Goal: Entertainment & Leisure: Consume media (video, audio)

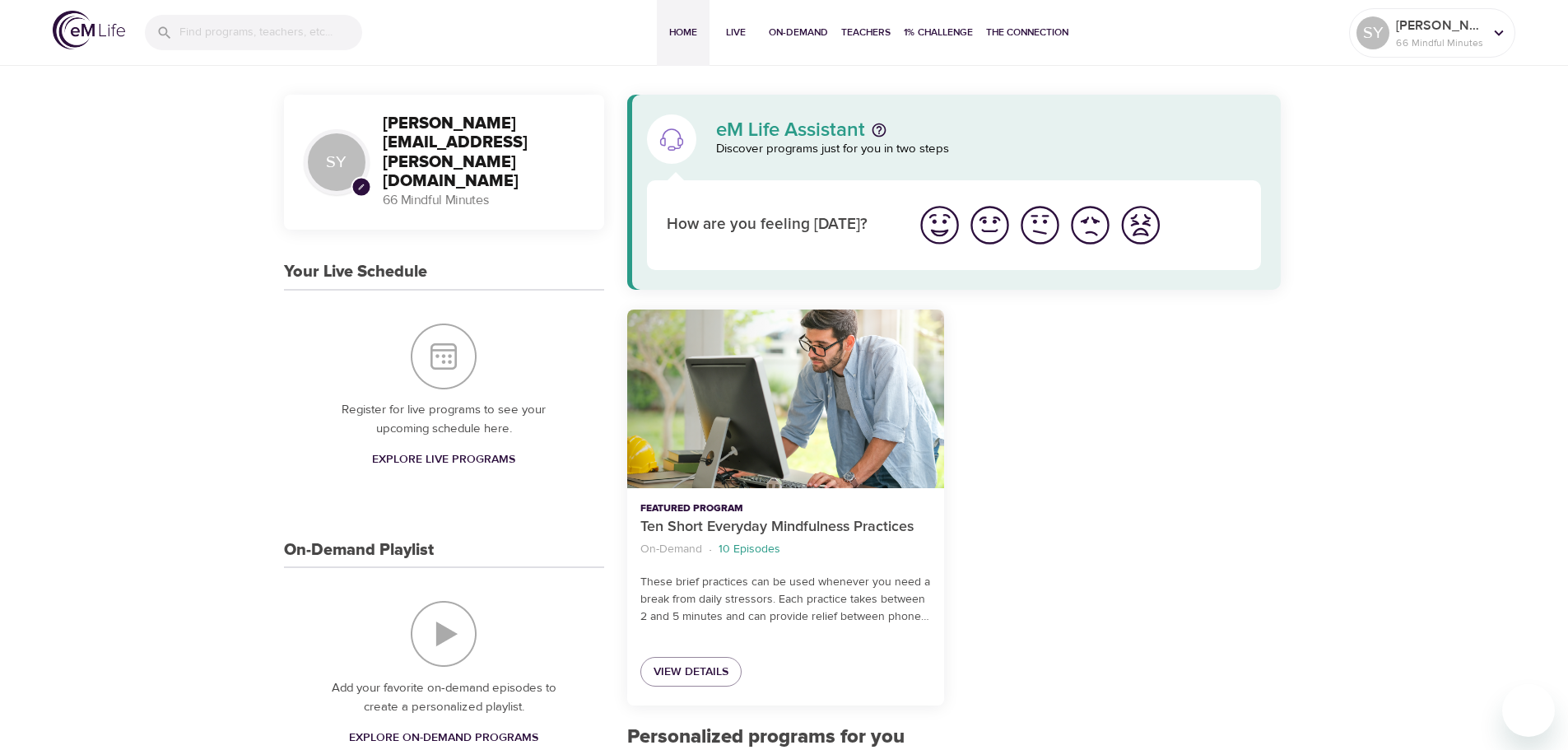
click at [448, 621] on div "Add your favorite on-demand episodes to create a personalized playlist. Explore…" at bounding box center [444, 676] width 320 height 217
click at [443, 642] on img "On-Demand Playlist" at bounding box center [443, 634] width 66 height 66
click at [435, 651] on img "On-Demand Playlist" at bounding box center [443, 634] width 66 height 66
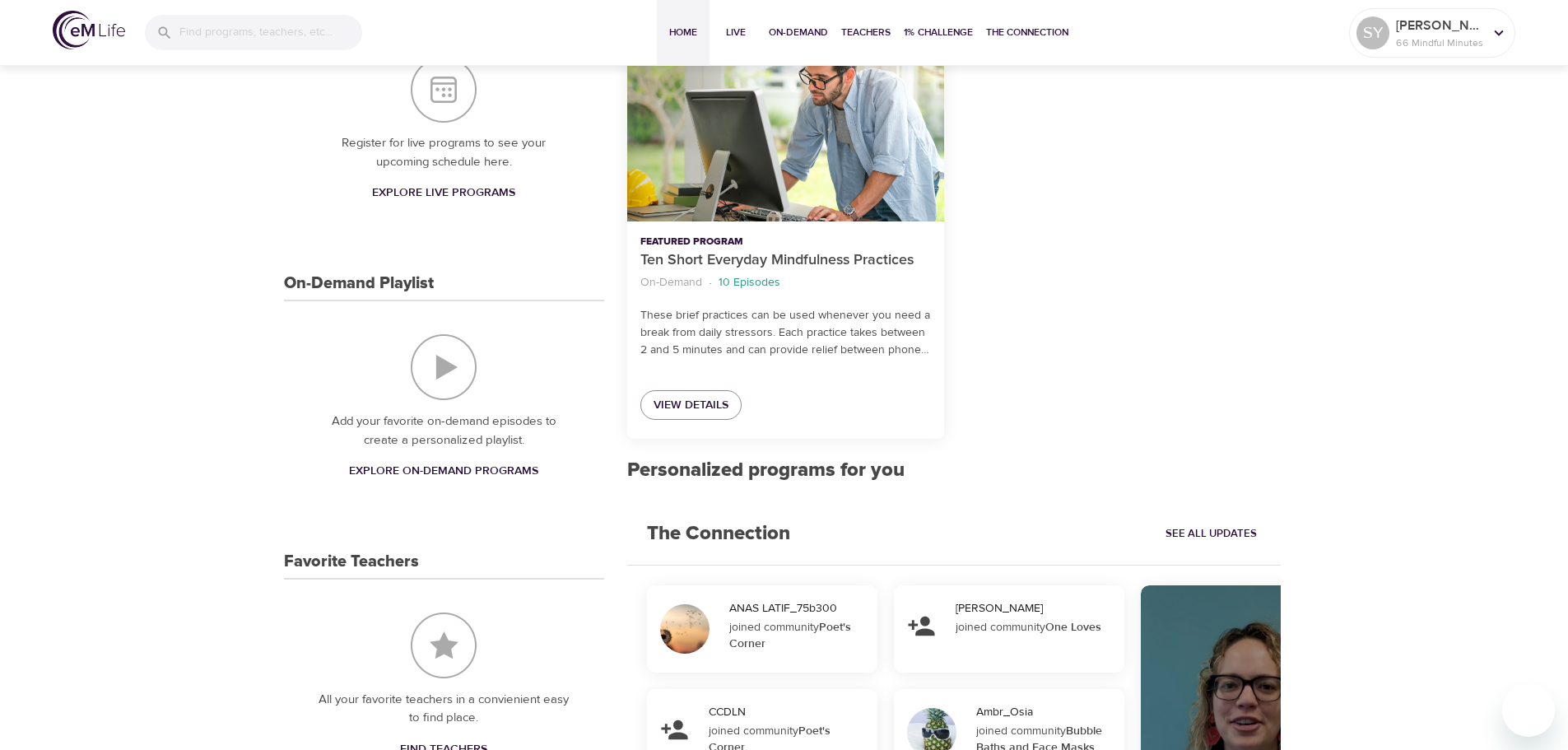
scroll to position [265, 0]
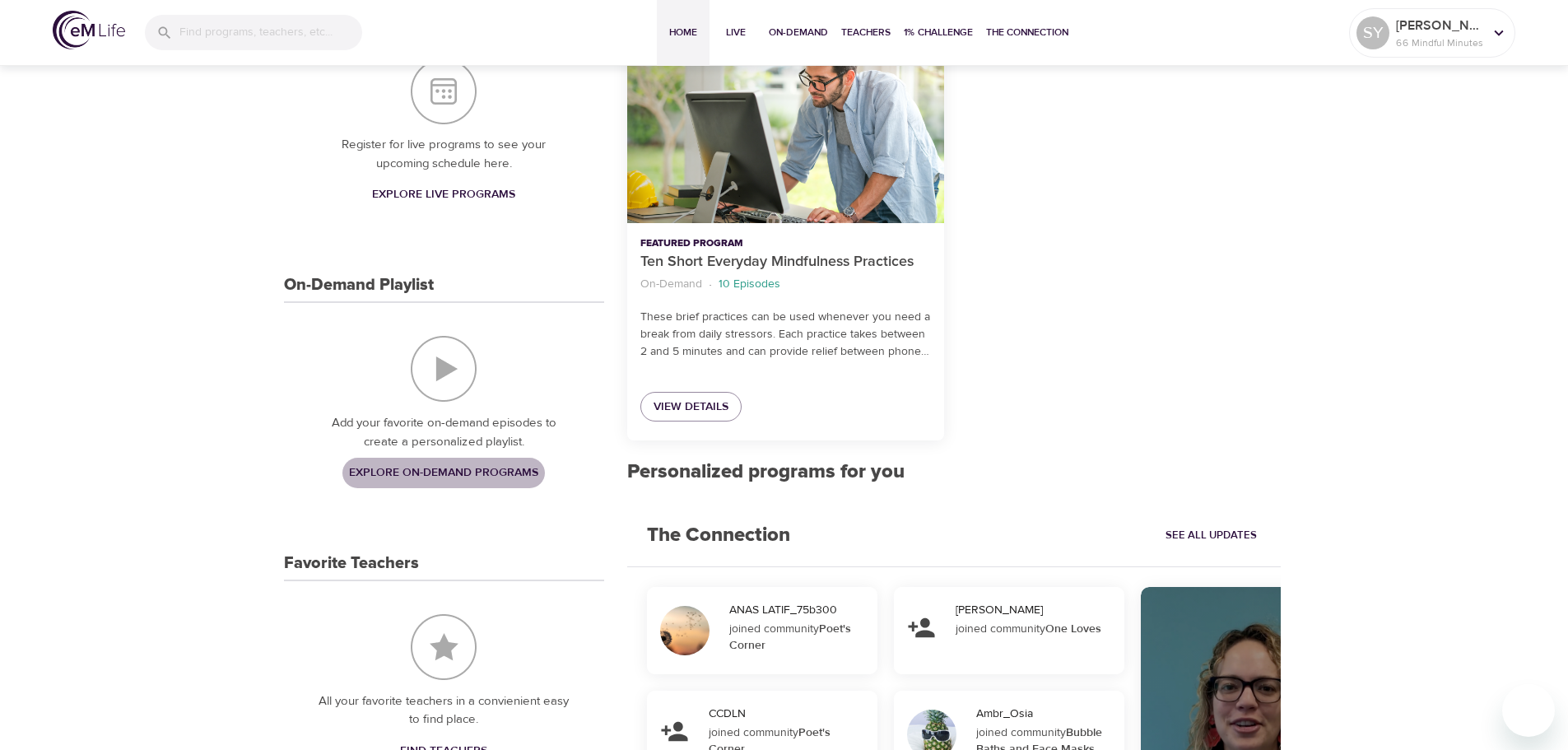
click at [479, 483] on span "Explore On-Demand Programs" at bounding box center [443, 473] width 189 height 21
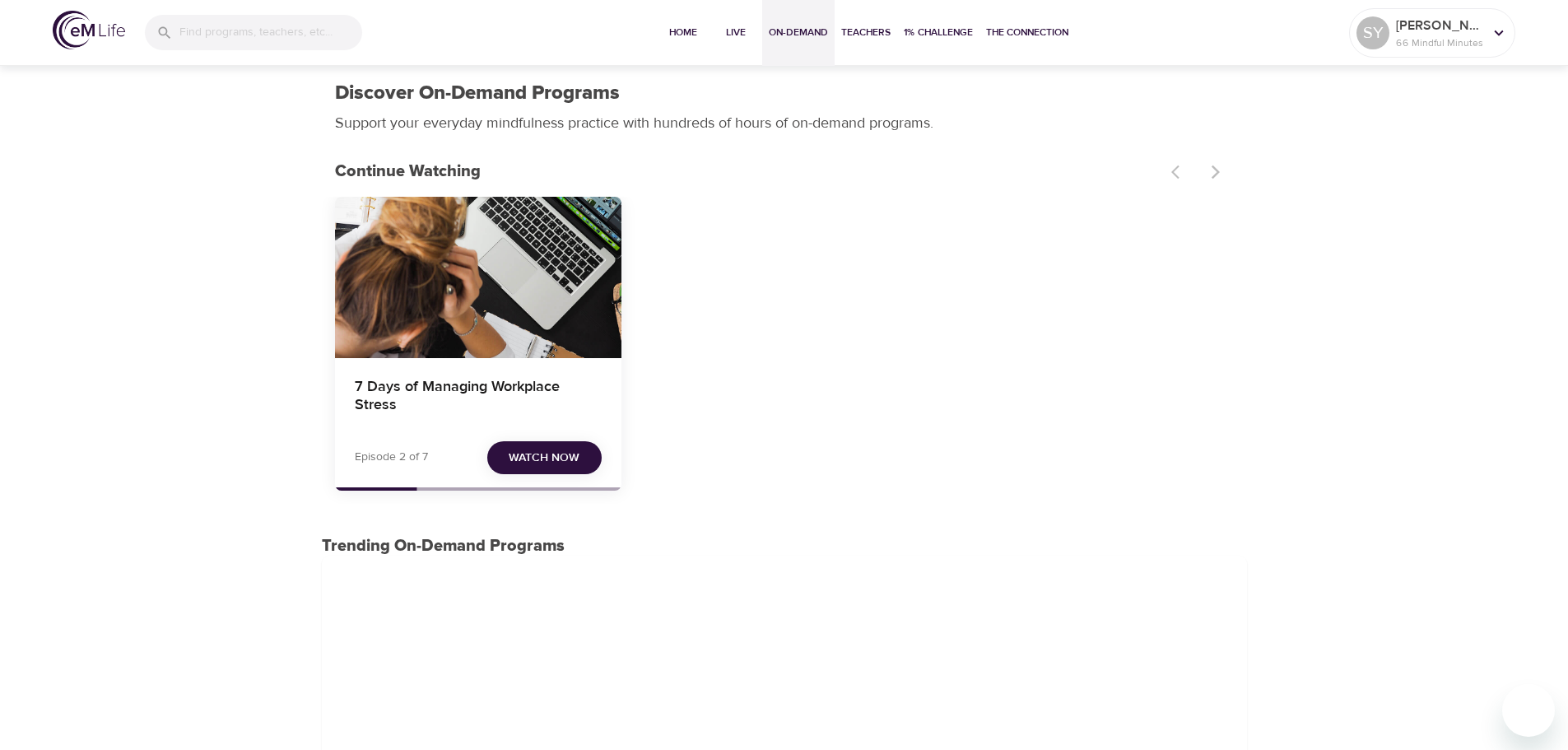
click at [508, 452] on button "Watch Now" at bounding box center [545, 458] width 115 height 34
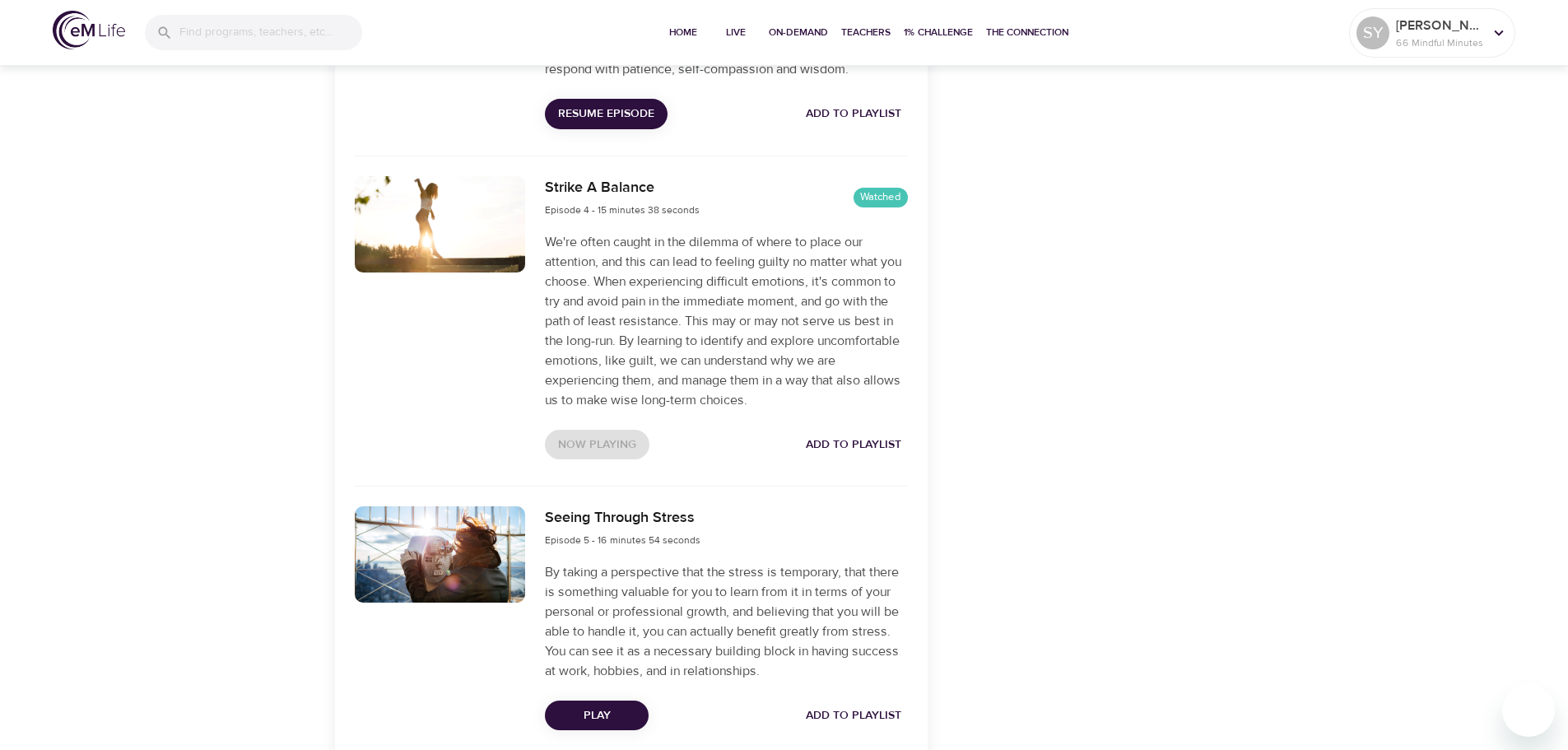
scroll to position [1457, 0]
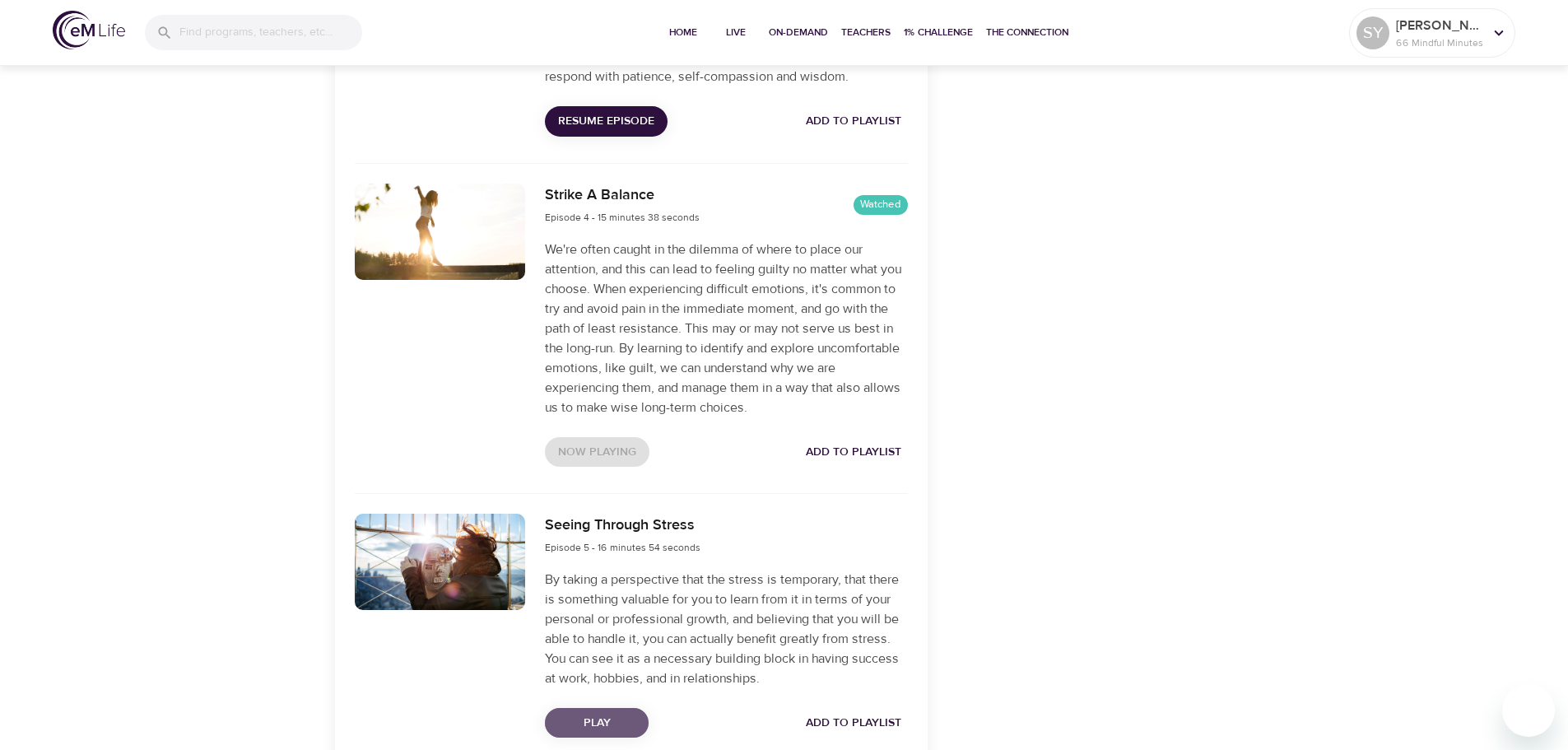
click at [601, 733] on span "Play" at bounding box center [596, 723] width 77 height 21
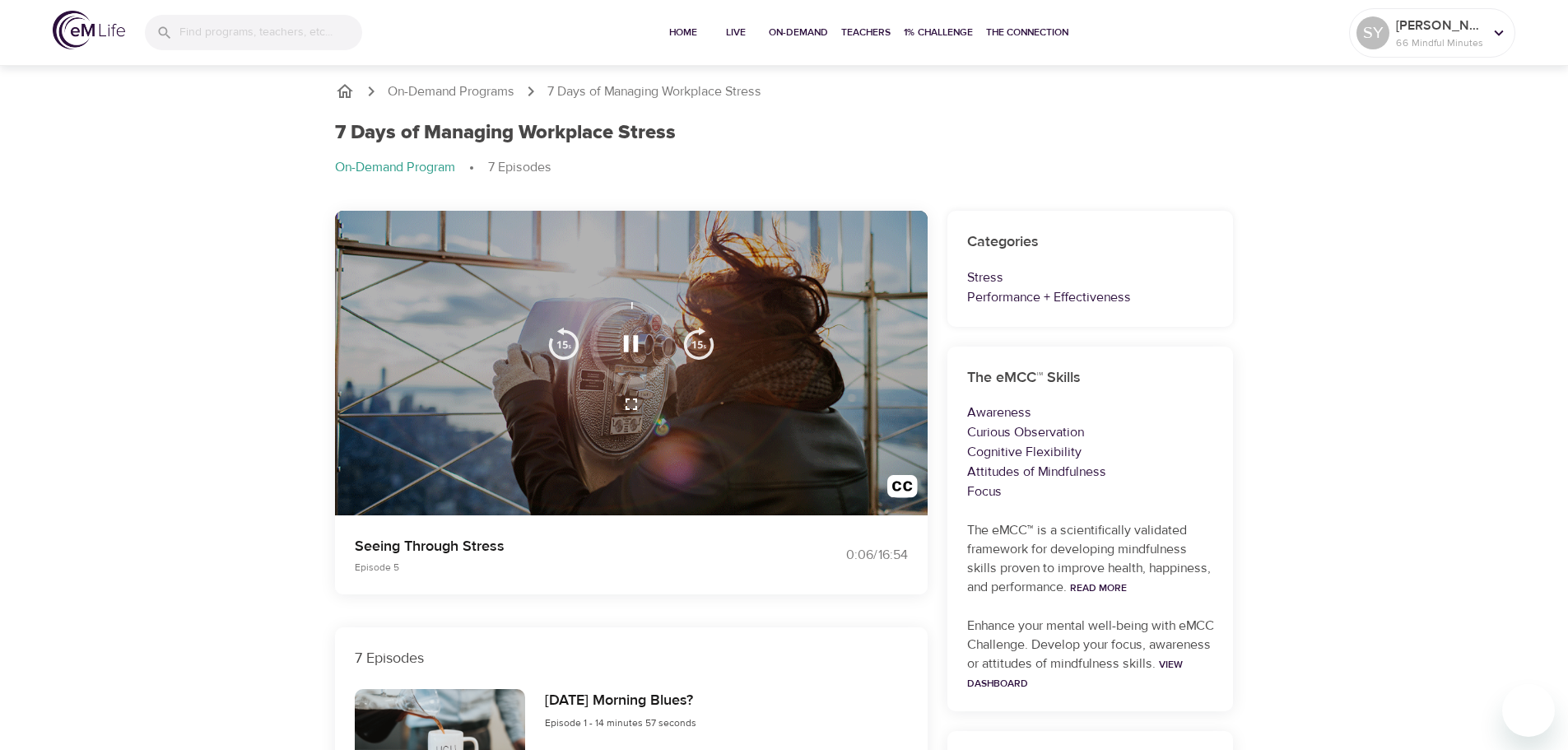
click at [555, 335] on img "button" at bounding box center [564, 343] width 33 height 33
click at [897, 485] on img "button" at bounding box center [902, 489] width 30 height 30
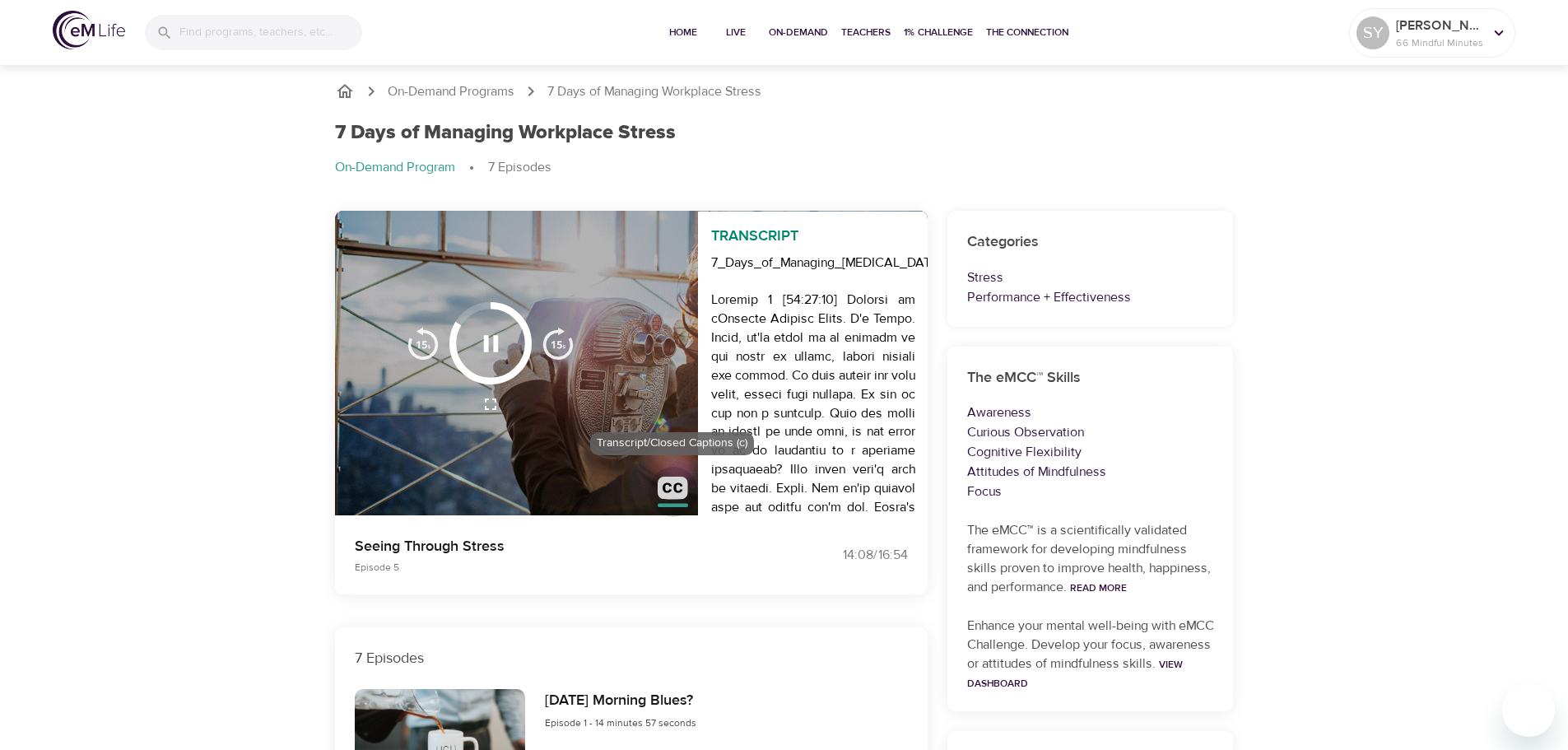
click at [671, 488] on img "button" at bounding box center [673, 491] width 30 height 30
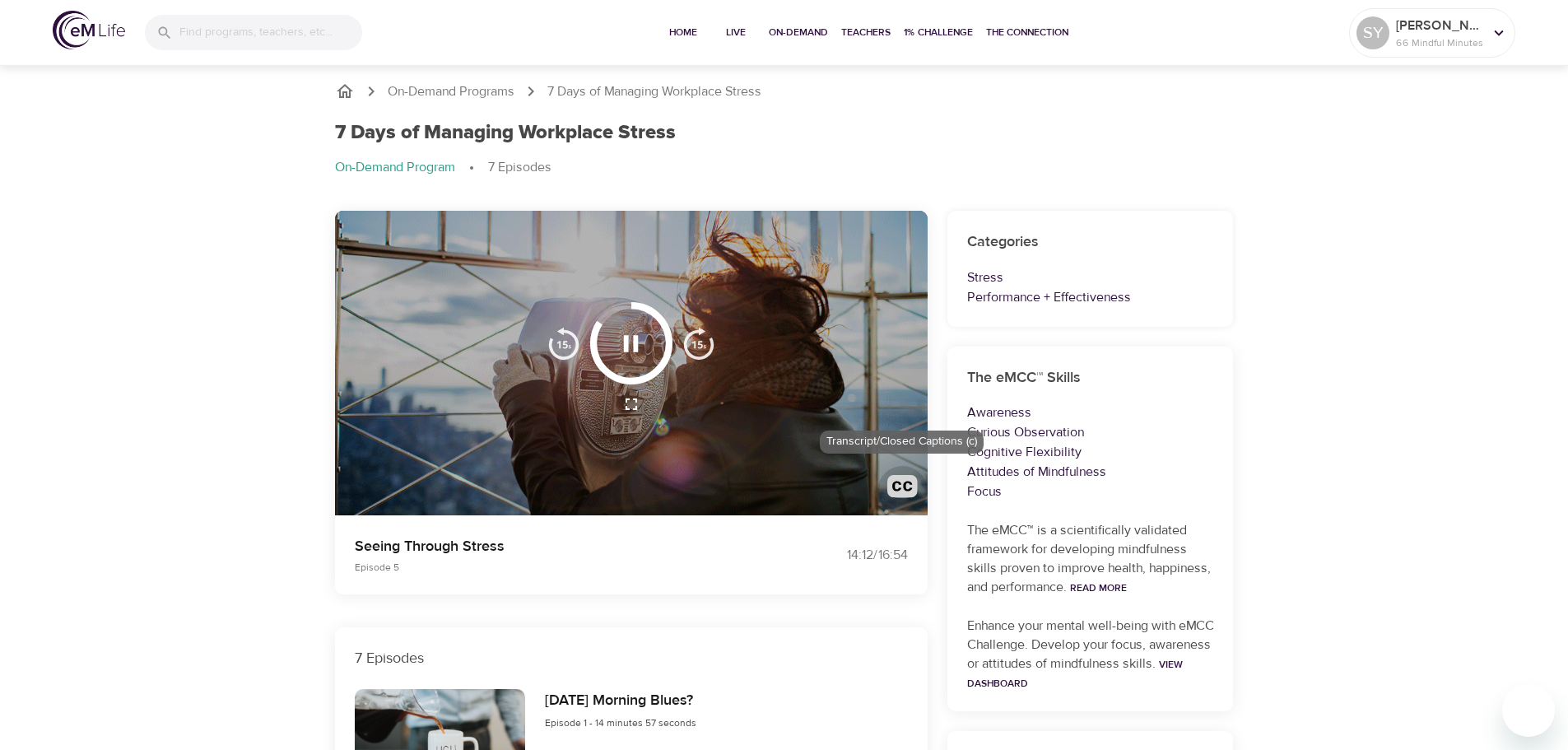
click at [899, 482] on img "button" at bounding box center [902, 489] width 30 height 30
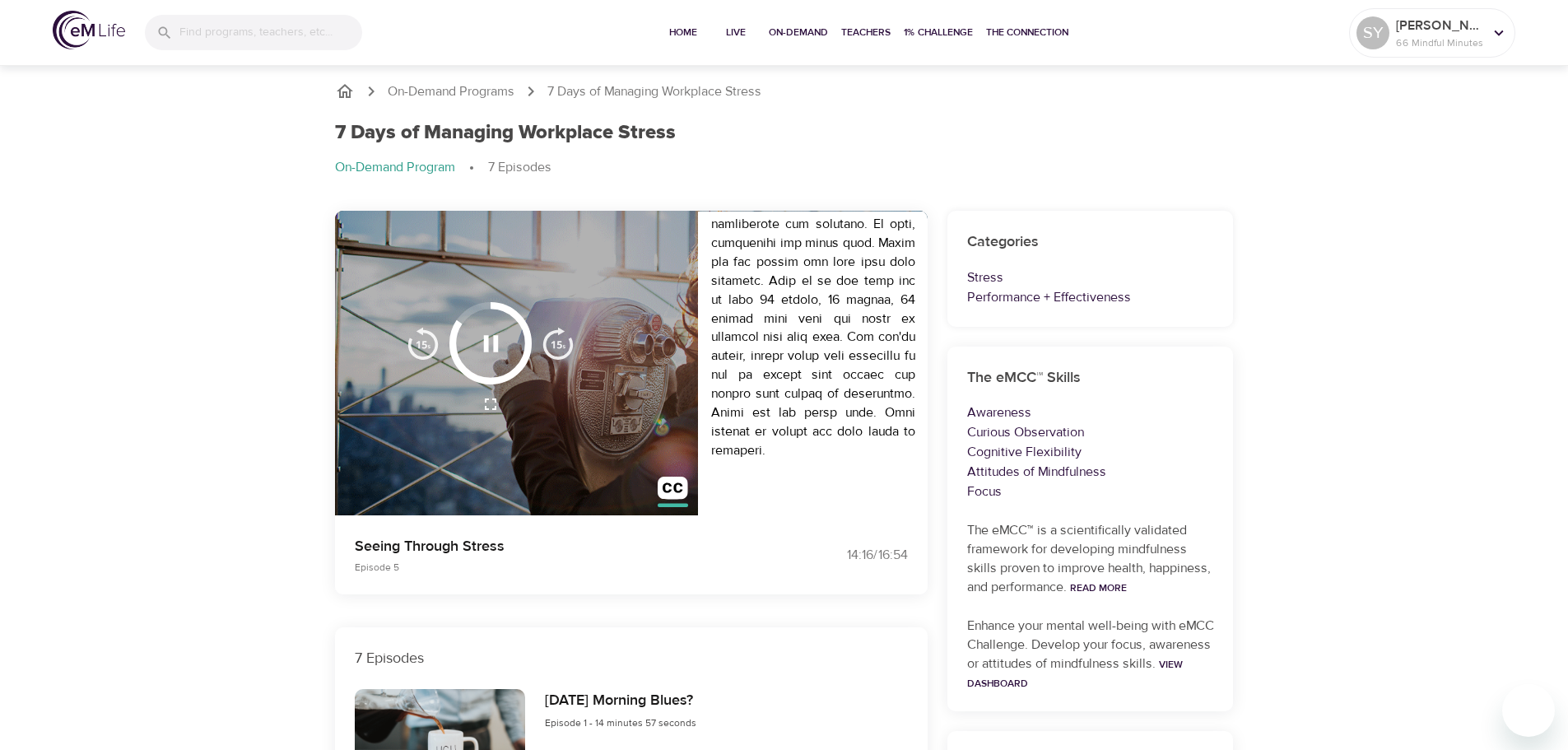
scroll to position [4793, 0]
click at [670, 494] on img "button" at bounding box center [673, 491] width 30 height 30
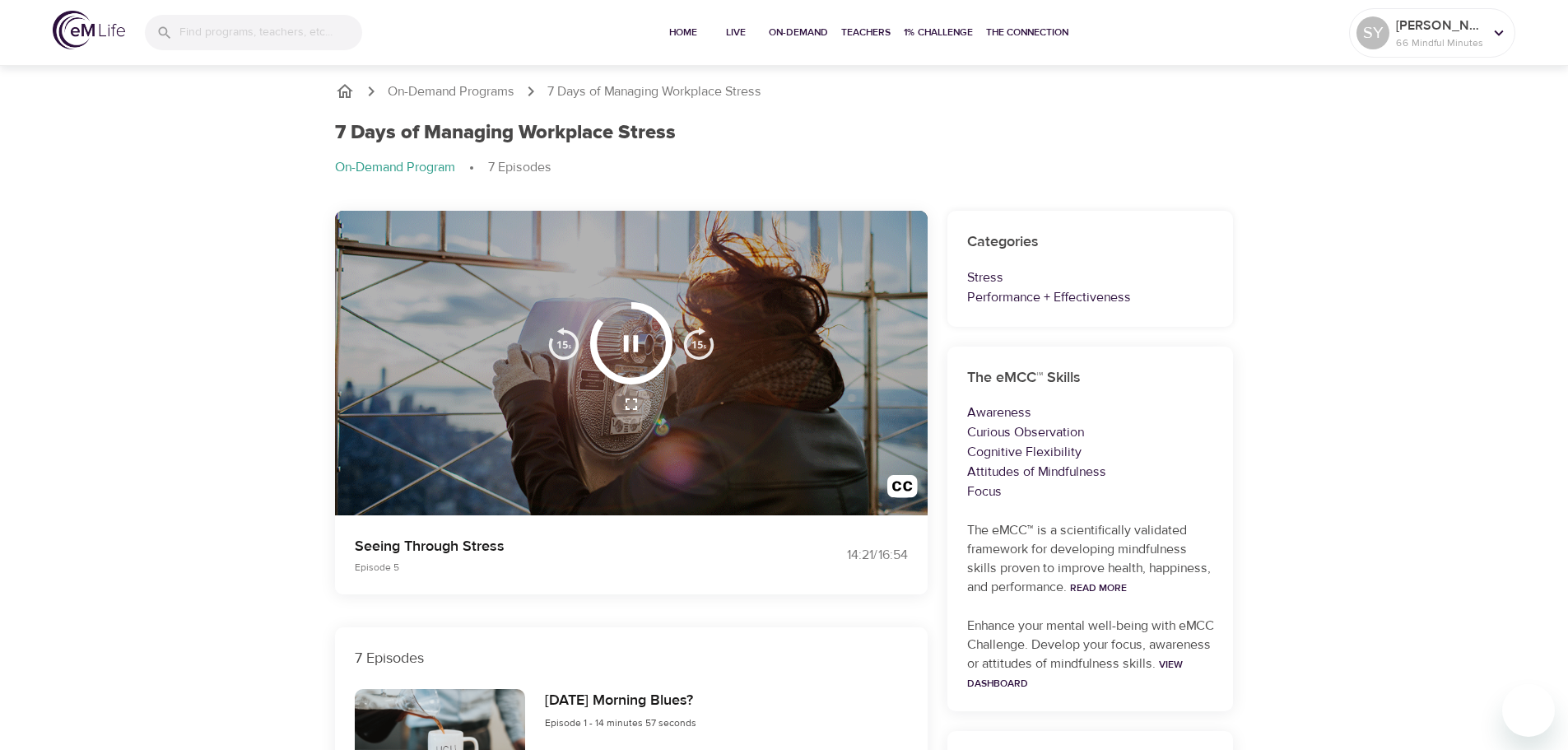
click at [628, 400] on icon "button" at bounding box center [631, 403] width 11 height 11
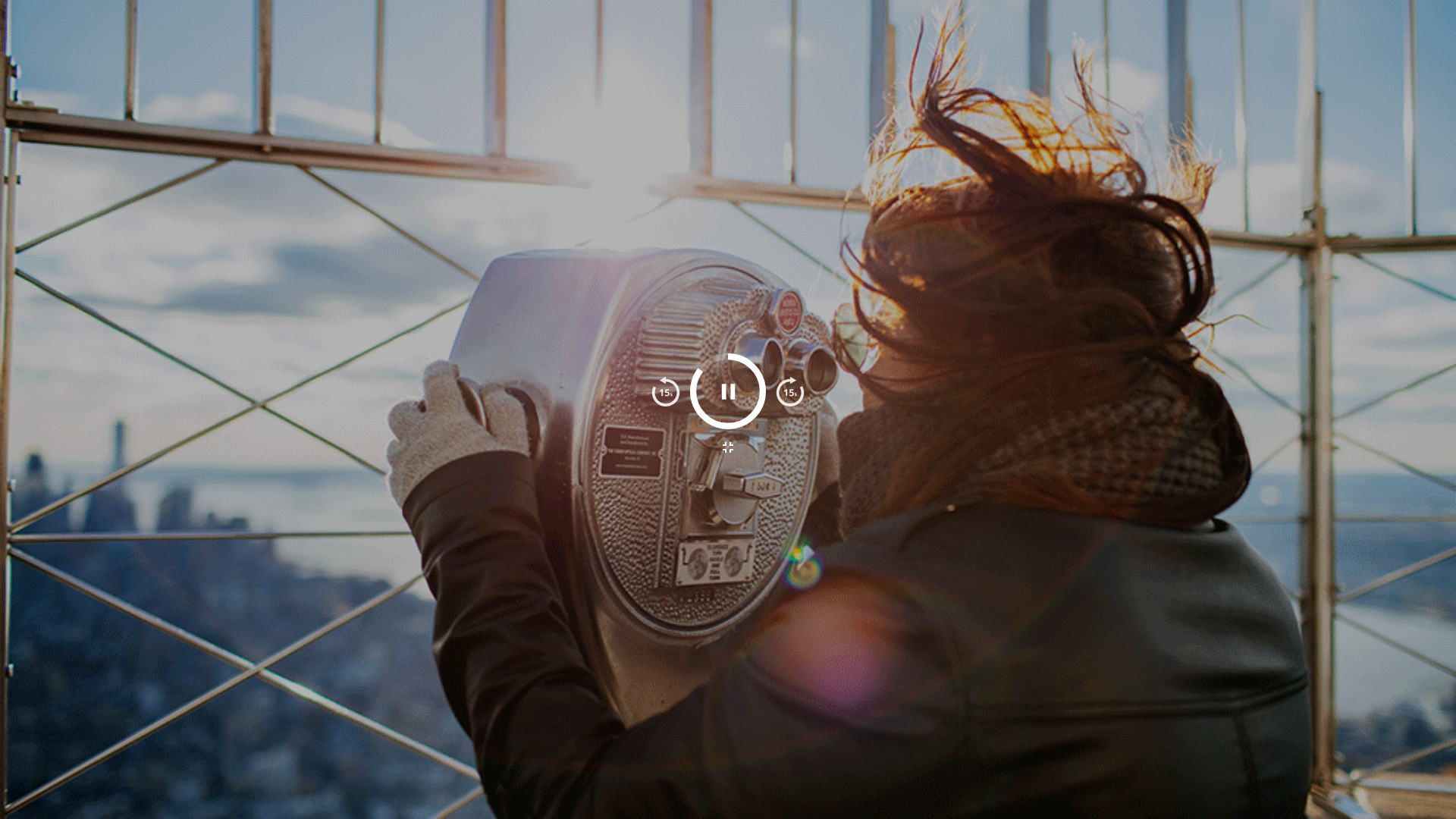
click at [728, 448] on icon "button" at bounding box center [728, 447] width 18 height 18
